Goal: Transaction & Acquisition: Purchase product/service

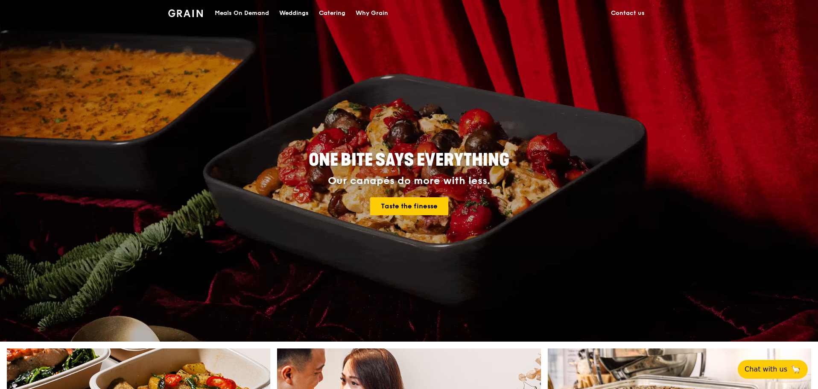
click at [266, 12] on div "Meals On Demand" at bounding box center [242, 13] width 54 height 26
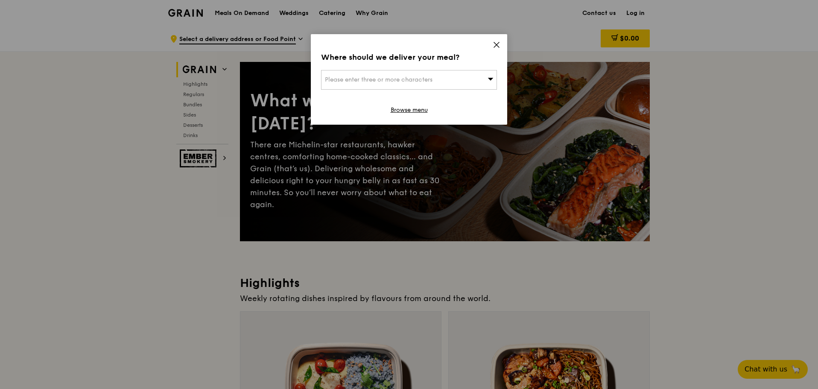
click at [497, 44] on icon at bounding box center [496, 44] width 5 height 5
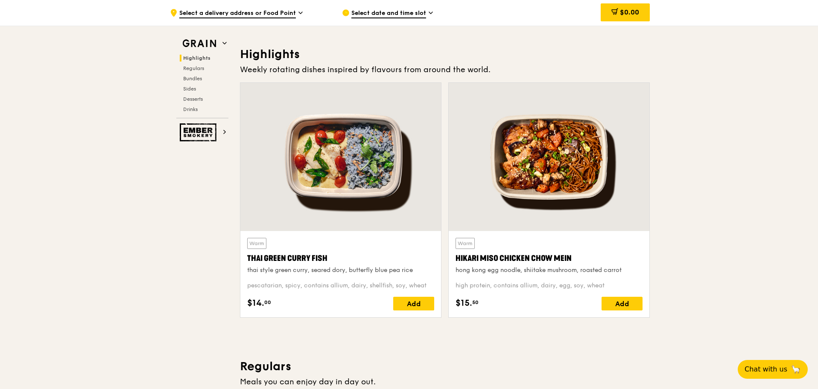
scroll to position [214, 0]
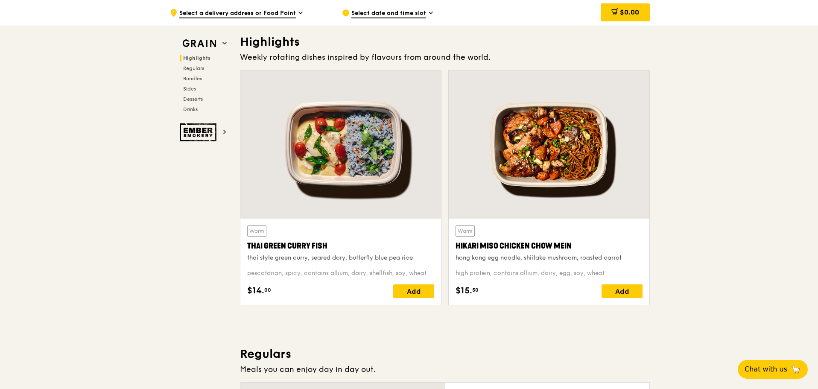
scroll to position [256, 0]
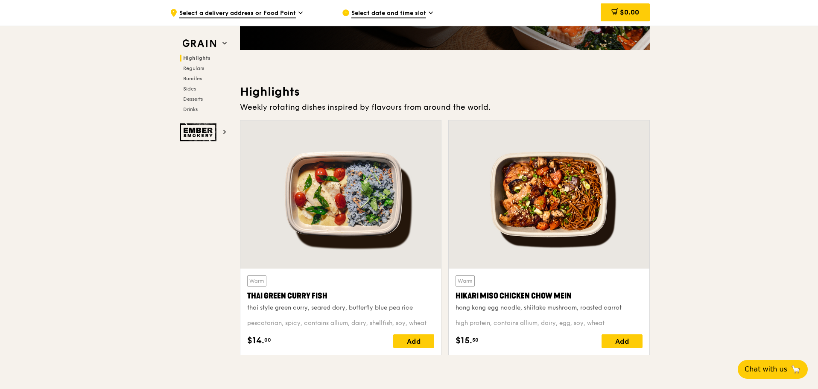
scroll to position [171, 0]
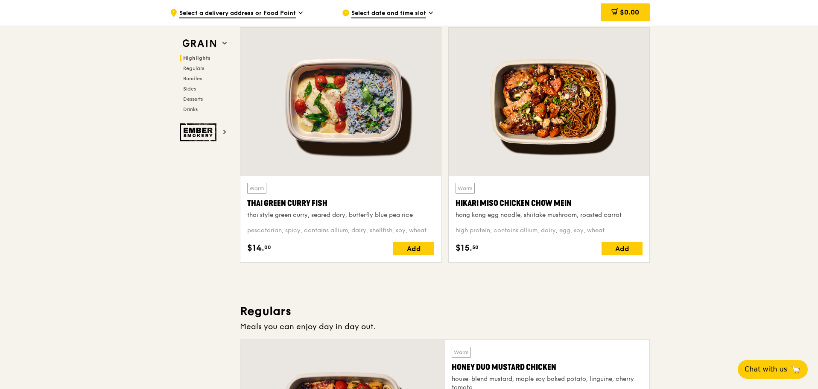
scroll to position [299, 0]
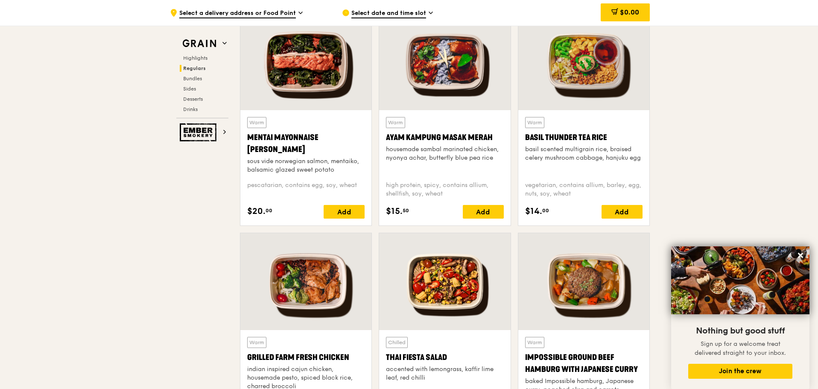
scroll to position [812, 0]
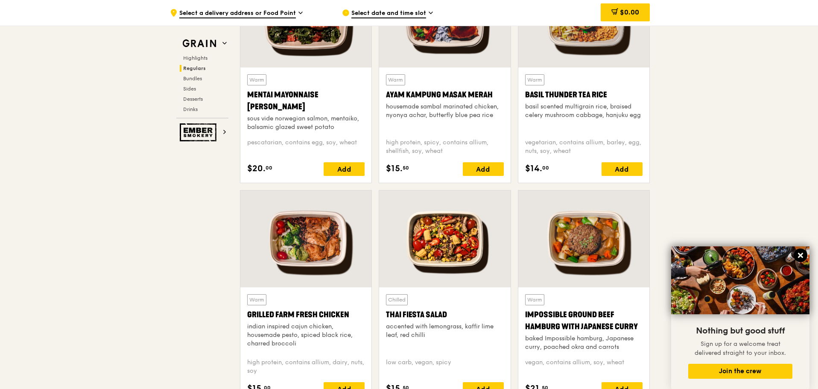
click at [803, 253] on icon at bounding box center [800, 255] width 5 height 5
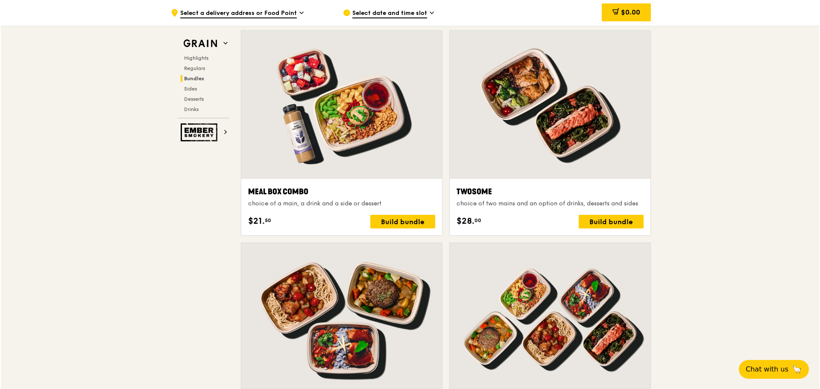
scroll to position [1281, 0]
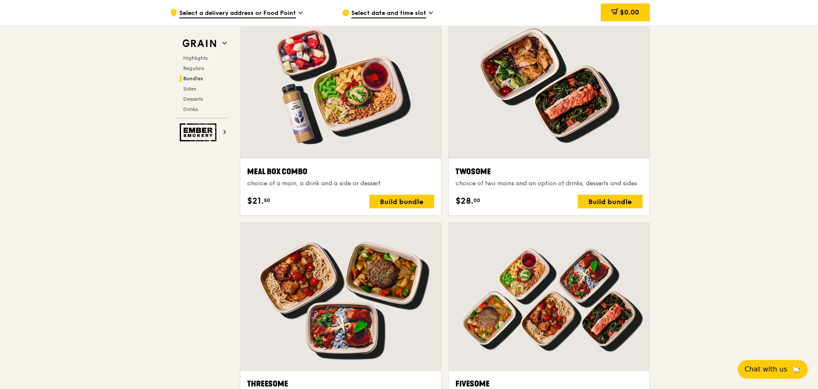
click at [379, 120] on div at bounding box center [340, 85] width 201 height 148
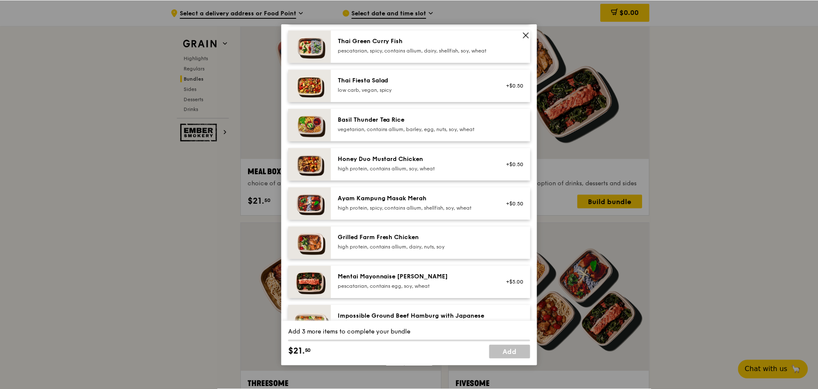
scroll to position [171, 0]
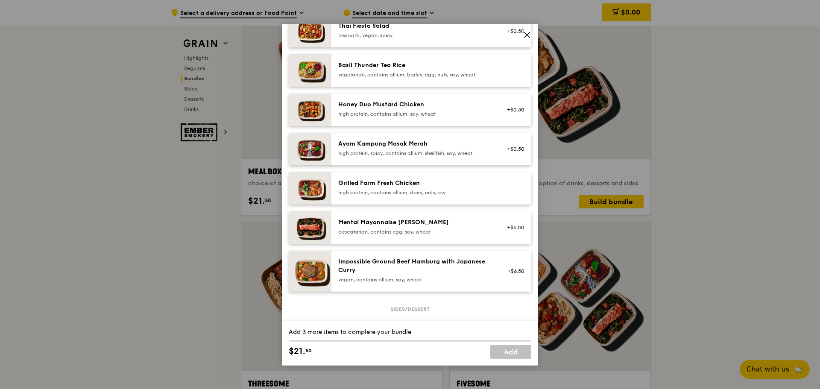
click at [525, 35] on icon at bounding box center [527, 35] width 8 height 8
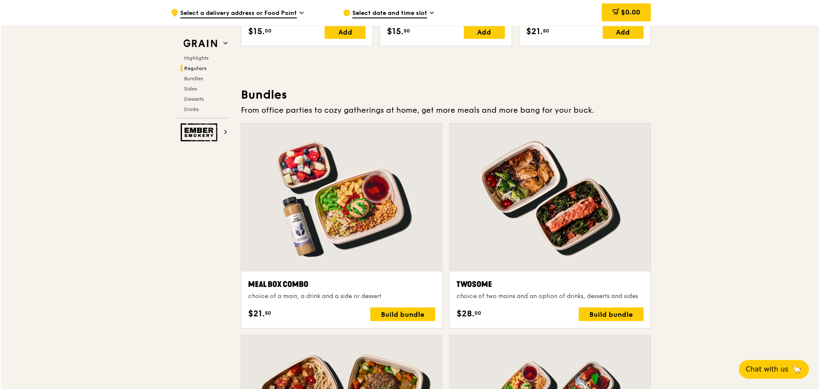
scroll to position [1153, 0]
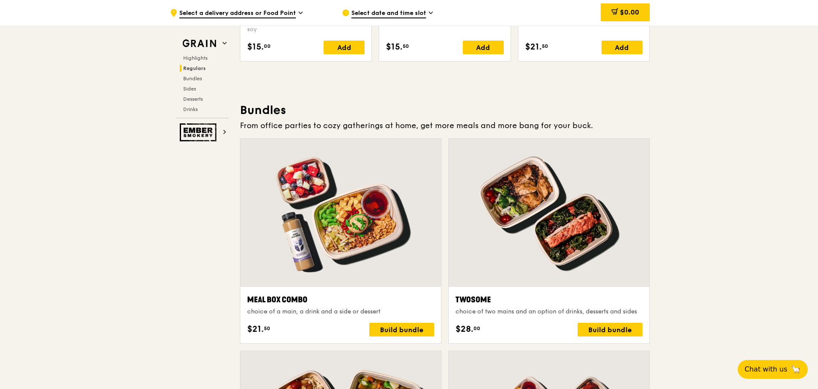
click at [333, 207] on div at bounding box center [340, 213] width 201 height 148
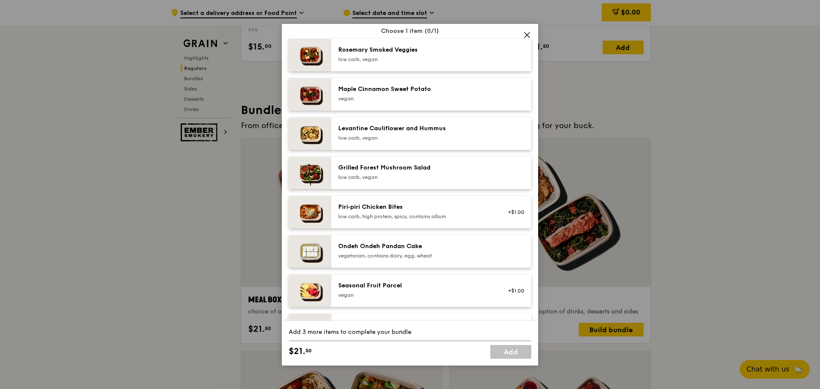
scroll to position [465, 0]
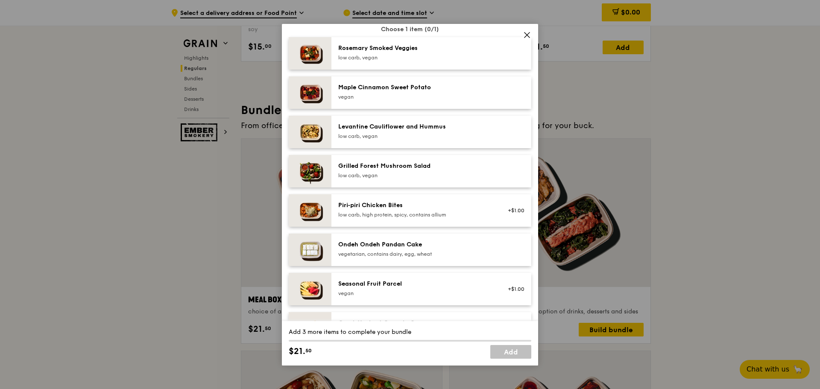
click at [317, 59] on img at bounding box center [310, 53] width 43 height 32
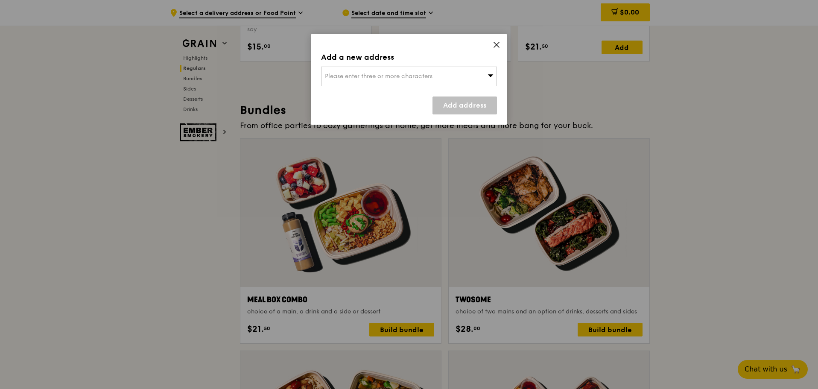
click at [494, 43] on icon at bounding box center [497, 45] width 8 height 8
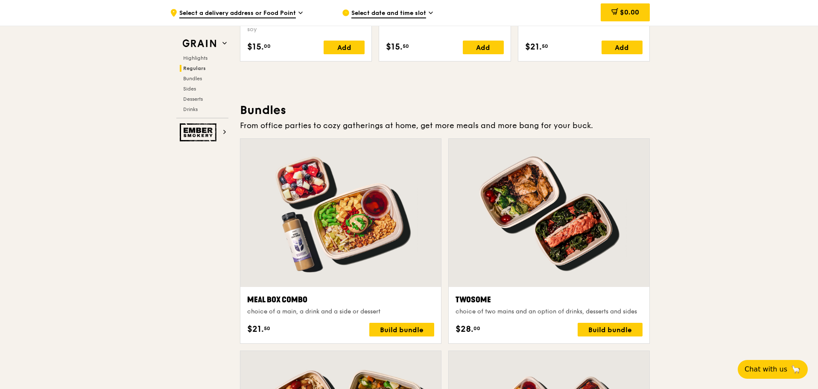
click at [377, 231] on div at bounding box center [340, 213] width 201 height 148
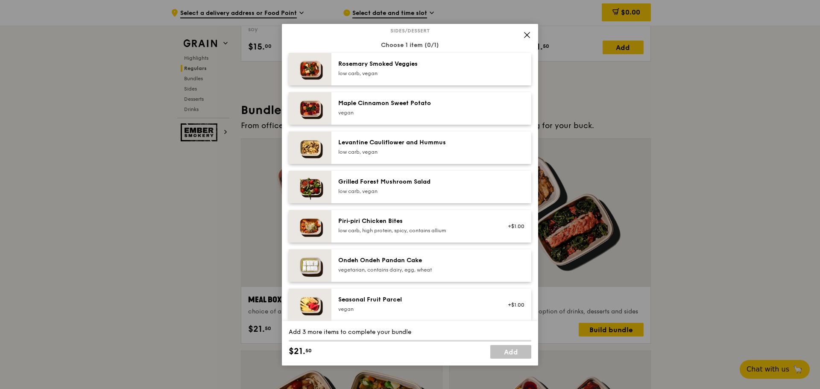
scroll to position [470, 0]
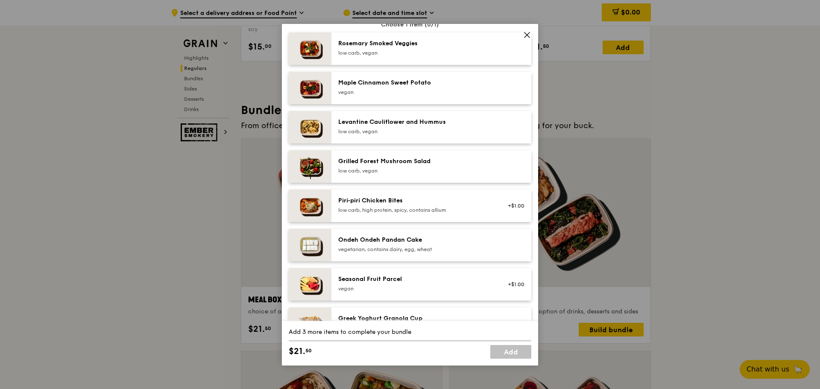
click at [403, 166] on div "Grilled Forest Mushroom Salad" at bounding box center [414, 161] width 153 height 9
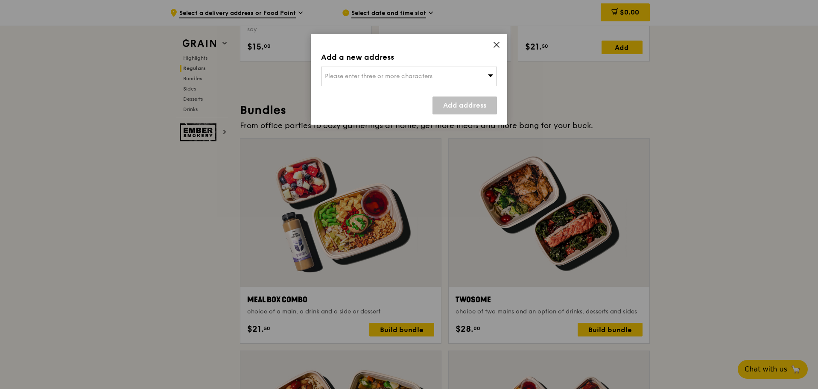
click at [495, 47] on icon at bounding box center [496, 44] width 5 height 5
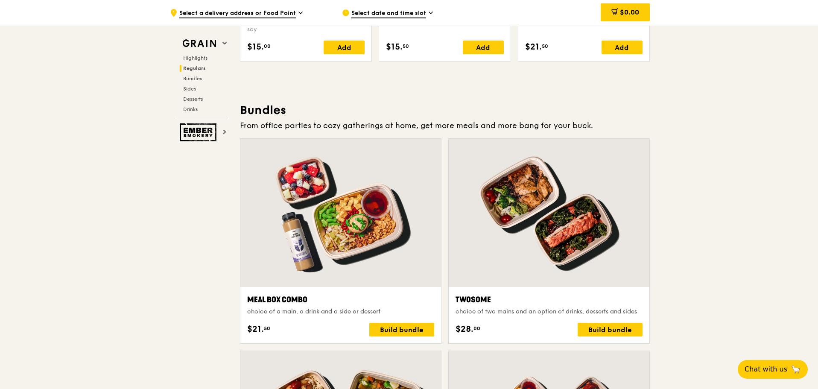
click at [373, 257] on div at bounding box center [340, 213] width 201 height 148
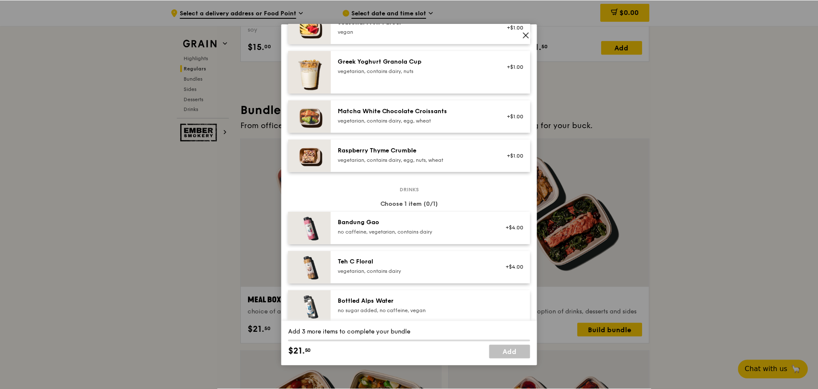
scroll to position [721, 0]
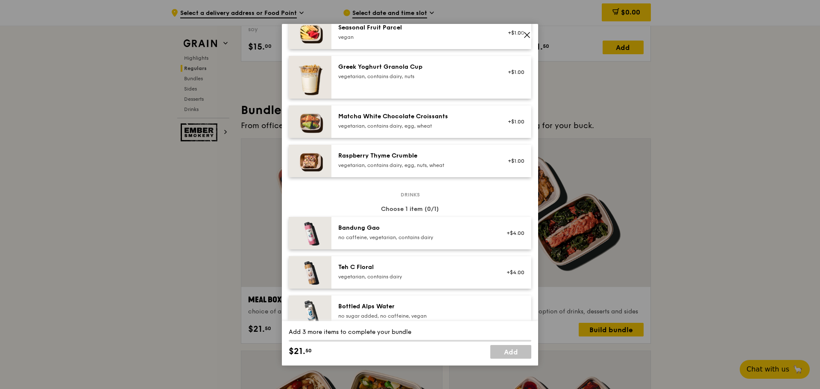
click at [528, 35] on icon at bounding box center [527, 35] width 8 height 8
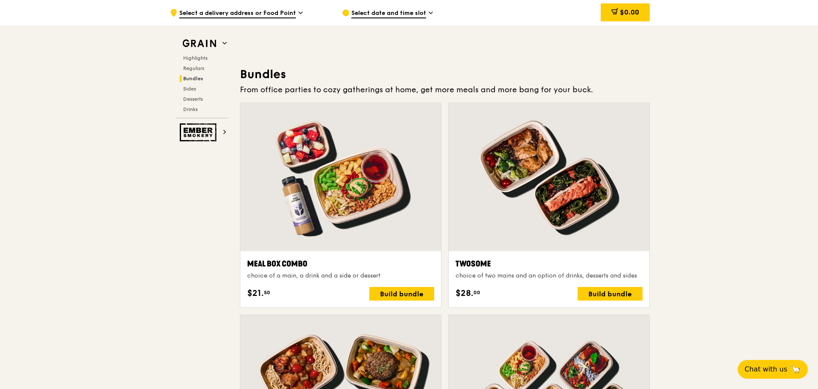
scroll to position [1239, 0]
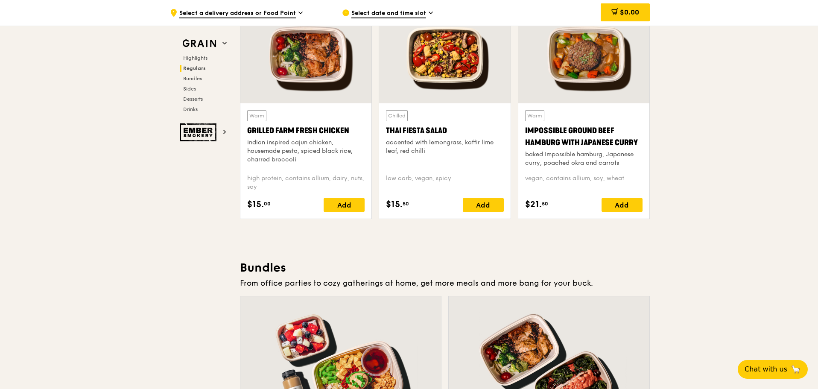
scroll to position [982, 0]
